Goal: Navigation & Orientation: Find specific page/section

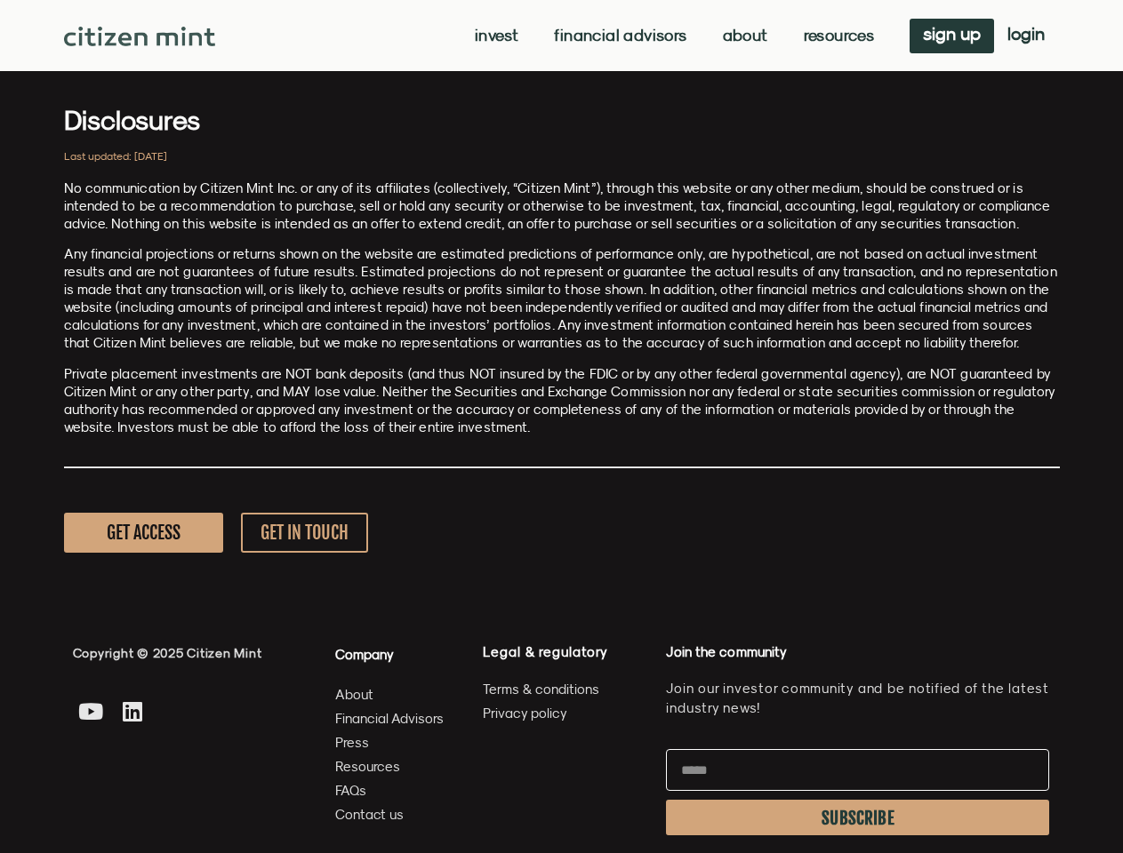
click at [561, 427] on p "Private placement investments are NOT bank deposits (and thus NOT insured by th…" at bounding box center [562, 400] width 996 height 71
click at [494, 36] on link "Invest" at bounding box center [497, 36] width 44 height 18
click at [837, 36] on link "Resources" at bounding box center [839, 36] width 71 height 18
click at [857, 818] on span "SUBSCRIBE" at bounding box center [857, 819] width 73 height 14
